Goal: Transaction & Acquisition: Purchase product/service

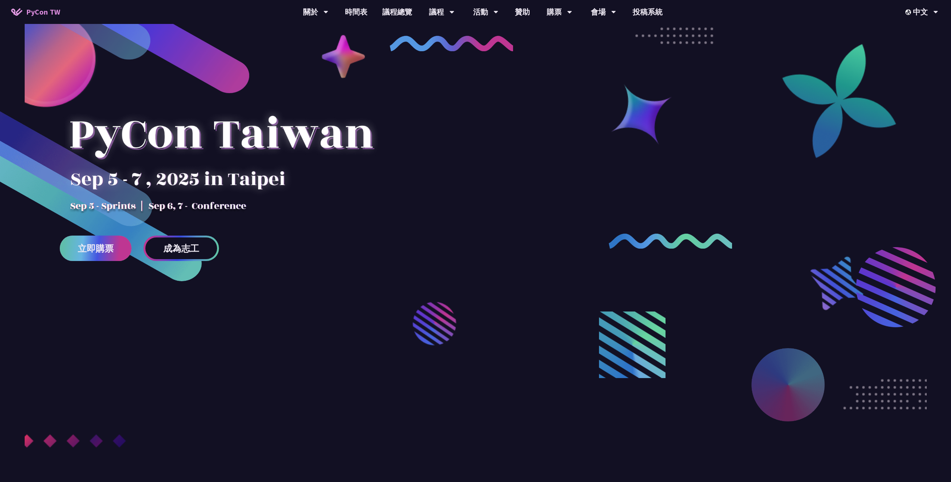
click at [103, 253] on span "立即購票" at bounding box center [96, 248] width 36 height 9
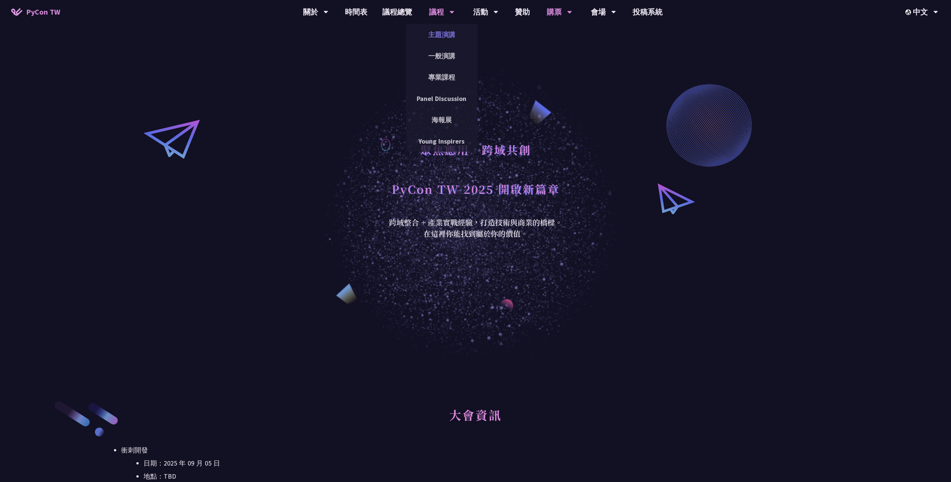
click at [445, 34] on link "主題演講" at bounding box center [442, 35] width 72 height 18
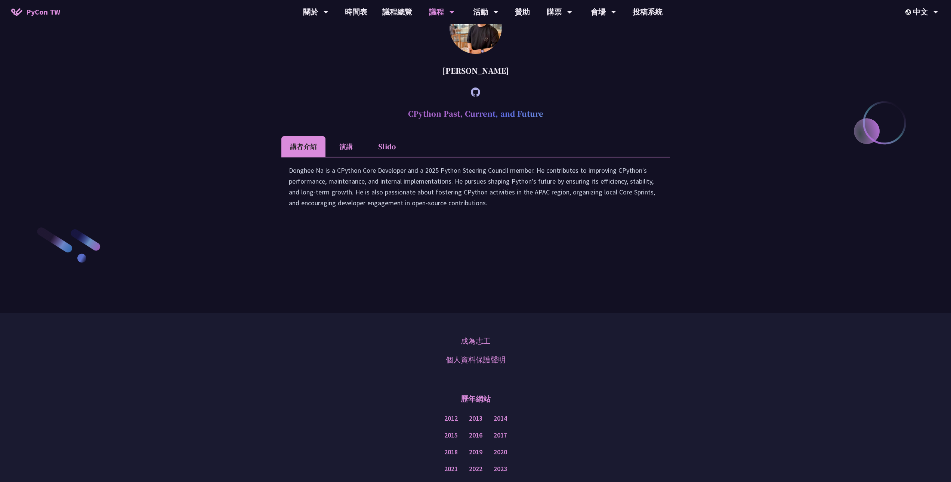
scroll to position [1234, 0]
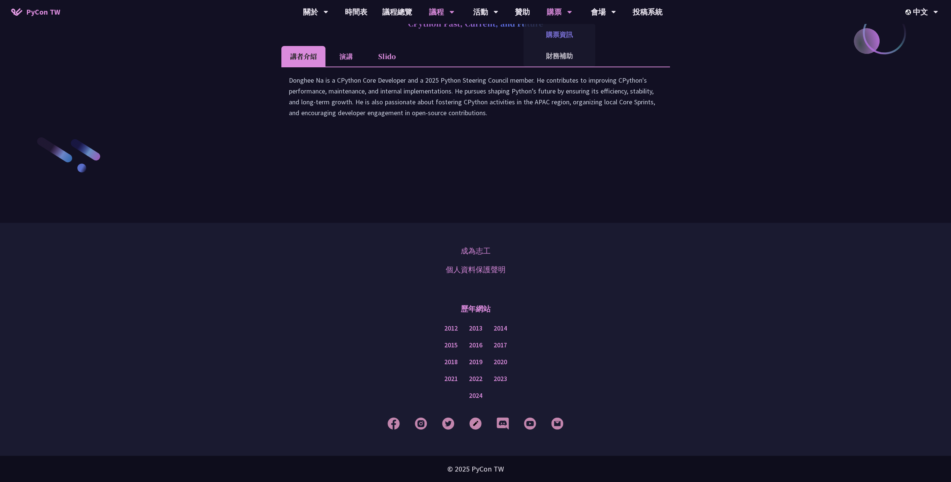
click at [563, 36] on link "購票資訊" at bounding box center [560, 35] width 72 height 18
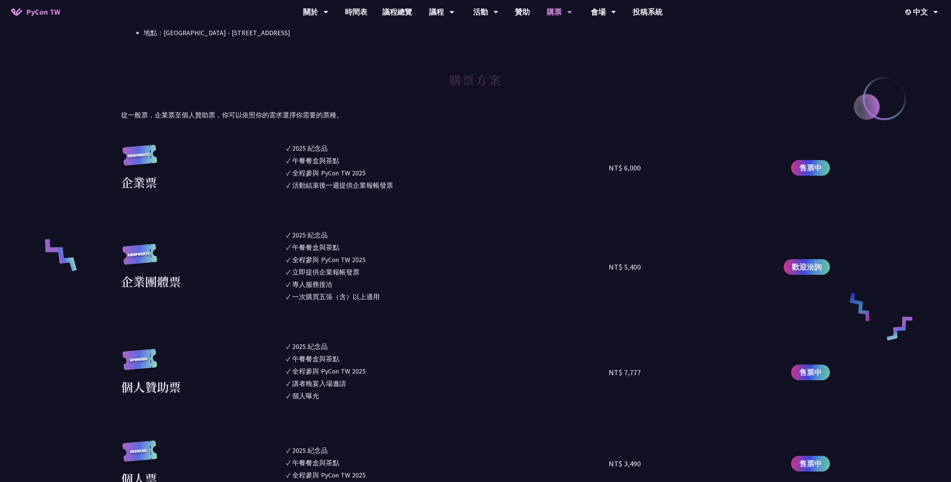
scroll to position [336, 0]
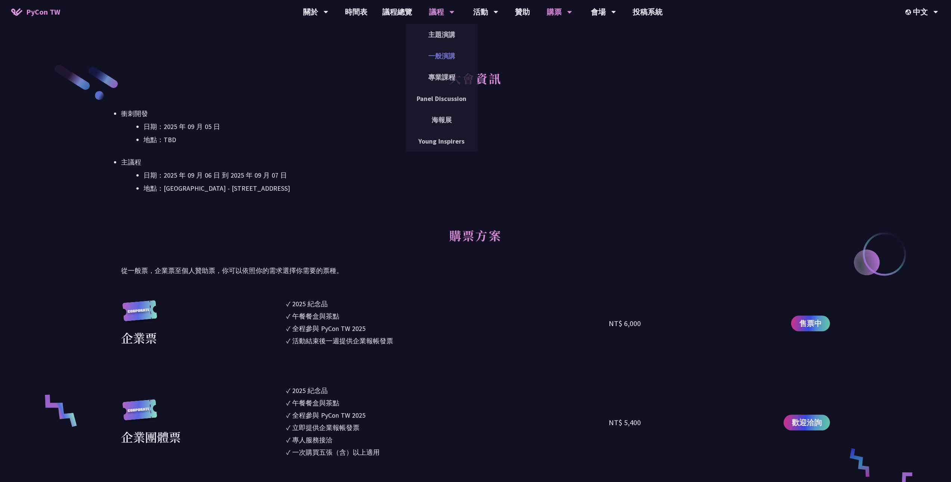
click at [438, 52] on link "一般演講" at bounding box center [442, 56] width 72 height 18
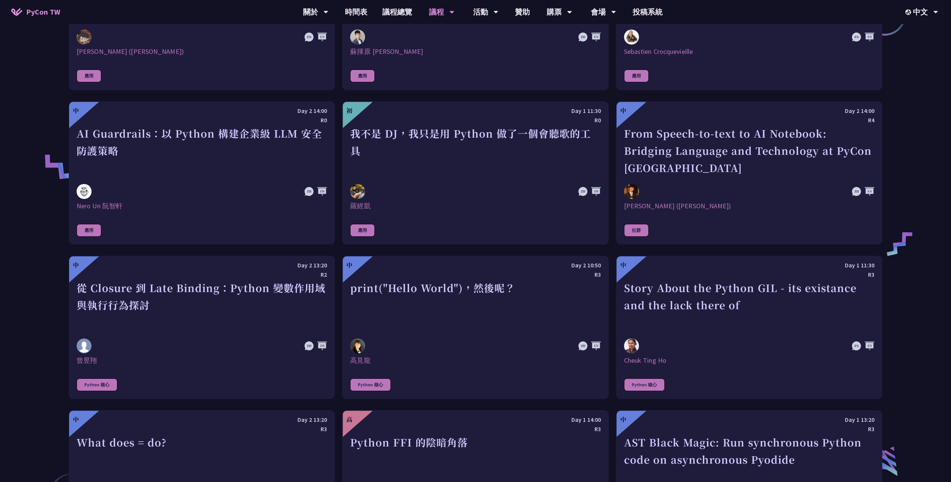
scroll to position [897, 0]
